Goal: Task Accomplishment & Management: Use online tool/utility

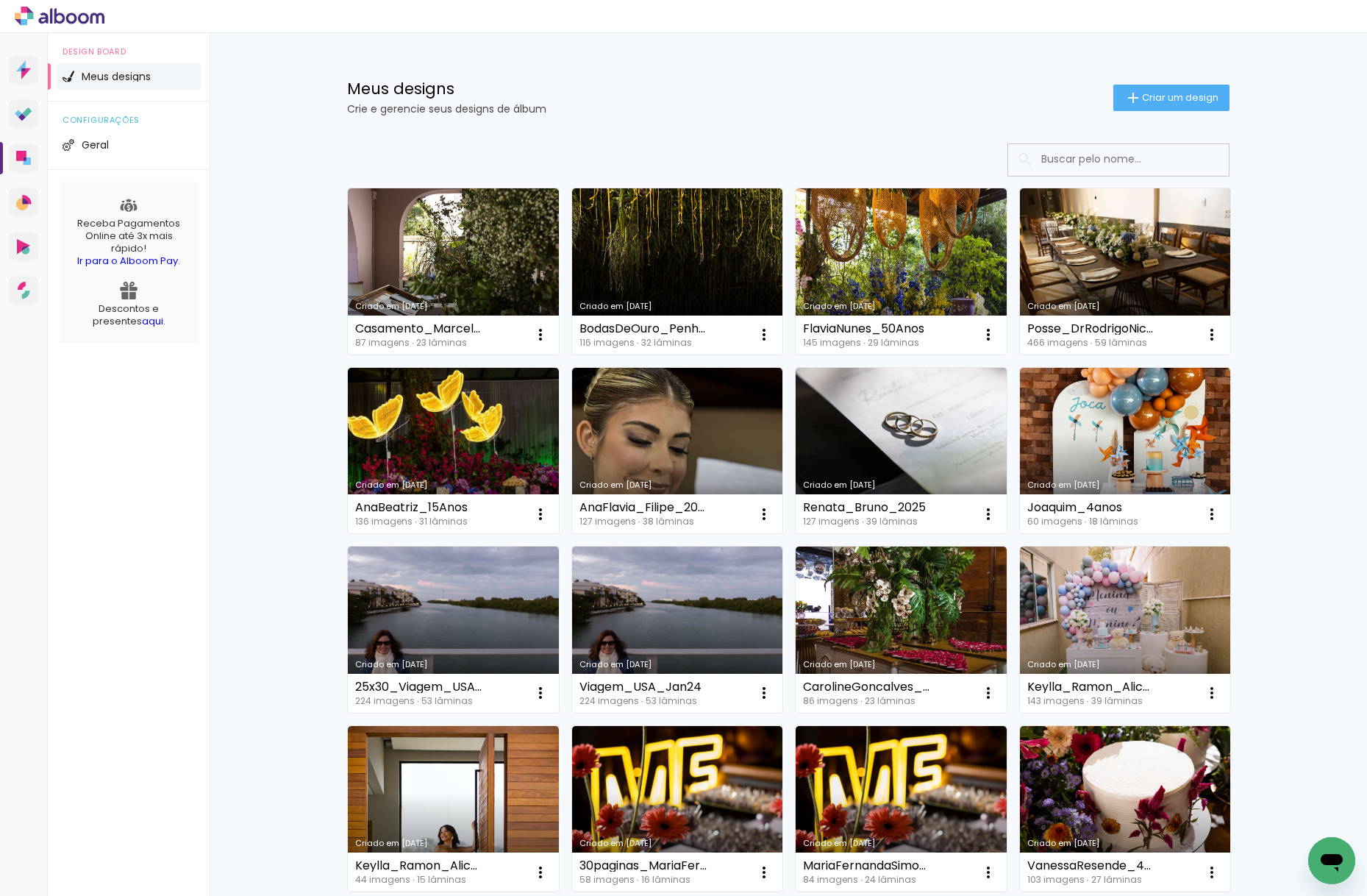
click at [252, 434] on div "Meus designs Crie e gerencie seus designs de álbum Criar um design Criado em 02…" at bounding box center [788, 815] width 1158 height 1563
click at [696, 263] on link "Criado em [DATE]" at bounding box center [678, 271] width 211 height 166
